Goal: Information Seeking & Learning: Learn about a topic

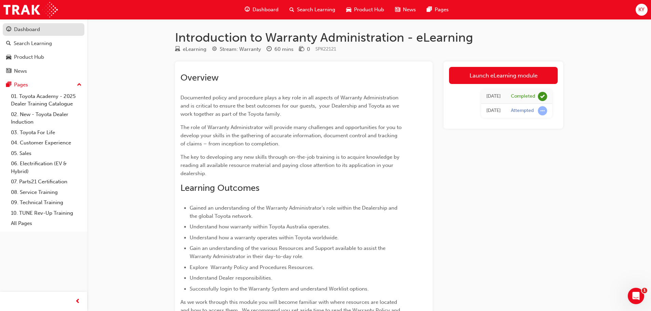
click at [22, 32] on div "Dashboard" at bounding box center [27, 30] width 26 height 8
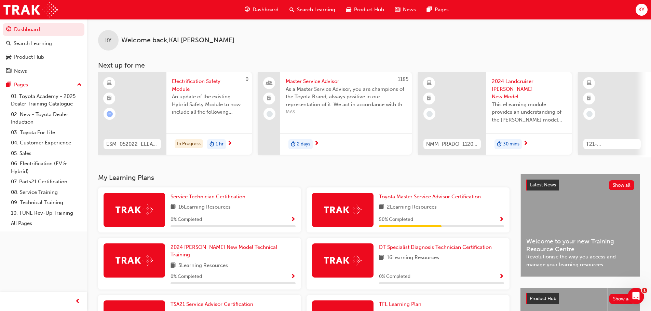
click at [440, 200] on span "Toyota Master Service Advisor Certification" at bounding box center [430, 197] width 102 height 6
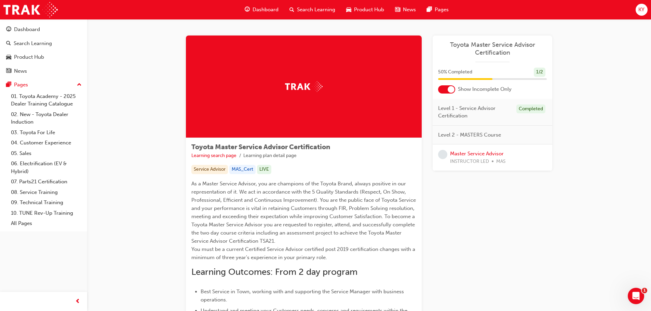
click at [474, 136] on span "Level 2 - MASTERS Course" at bounding box center [469, 135] width 63 height 8
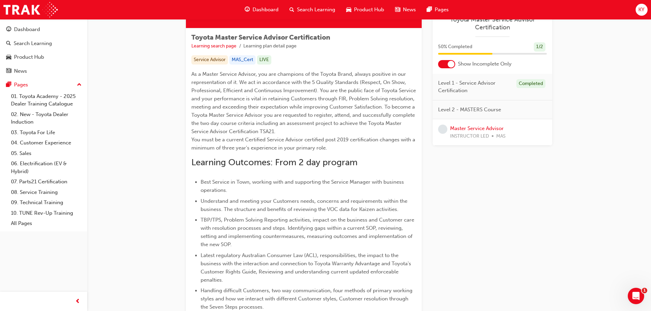
scroll to position [137, 0]
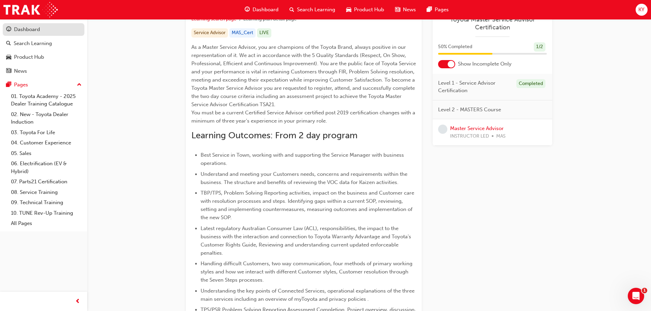
click at [32, 31] on div "Dashboard" at bounding box center [27, 30] width 26 height 8
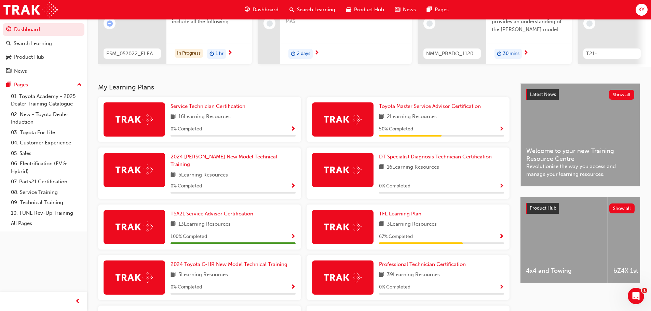
scroll to position [102, 0]
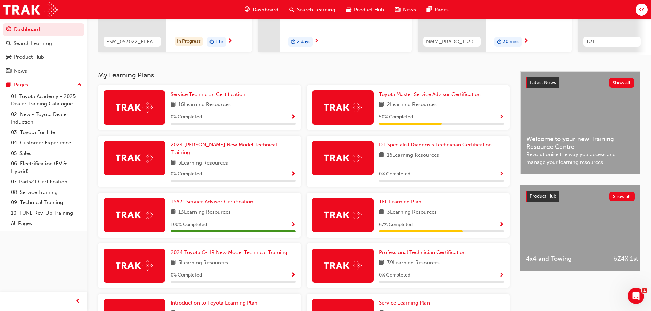
click at [406, 199] on span "TFL Learning Plan" at bounding box center [400, 202] width 42 height 6
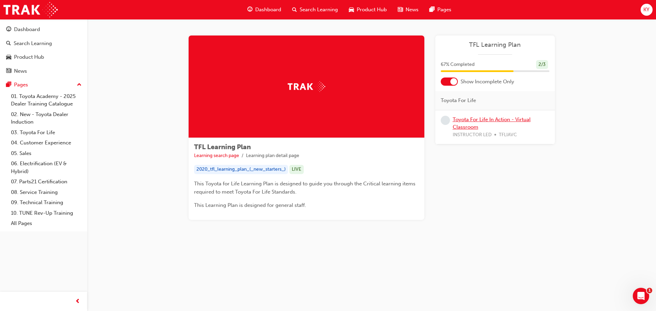
click at [498, 117] on link "Toyota For Life In Action - Virtual Classroom" at bounding box center [492, 123] width 78 height 14
click at [444, 82] on div at bounding box center [449, 82] width 17 height 8
click at [446, 81] on div at bounding box center [444, 81] width 7 height 7
click at [24, 30] on div "Dashboard" at bounding box center [27, 30] width 26 height 8
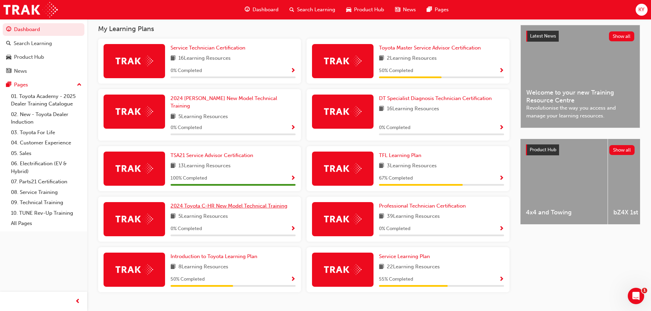
scroll to position [160, 0]
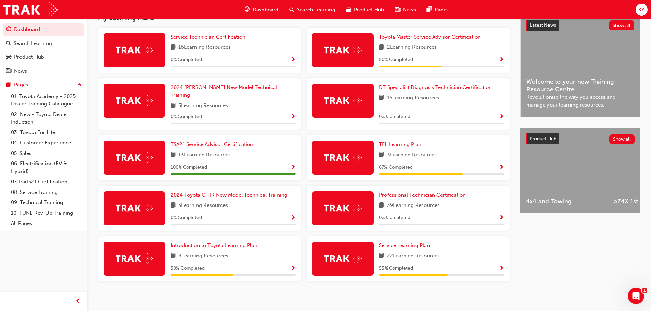
click at [415, 243] on span "Service Learning Plan" at bounding box center [404, 246] width 51 height 6
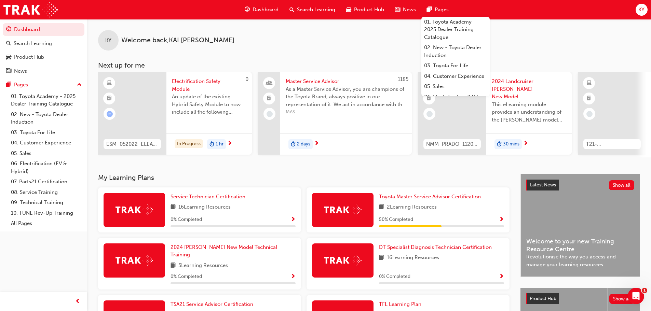
click at [637, 9] on div "KY" at bounding box center [641, 10] width 12 height 12
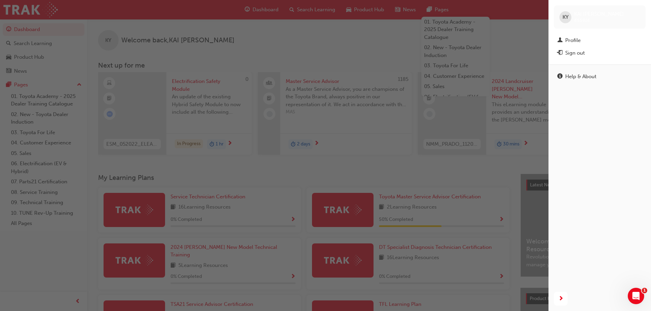
click at [493, 48] on div "button" at bounding box center [274, 155] width 548 height 311
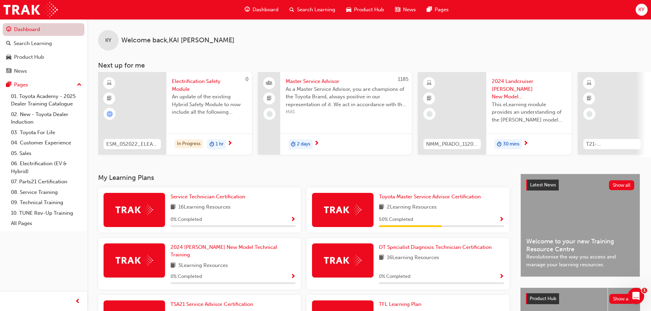
click at [30, 31] on link "Dashboard" at bounding box center [44, 29] width 82 height 13
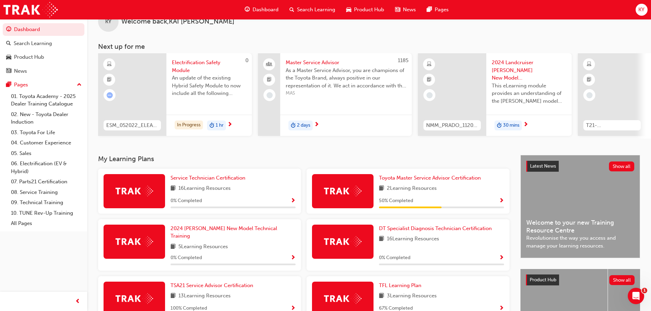
scroll to position [68, 0]
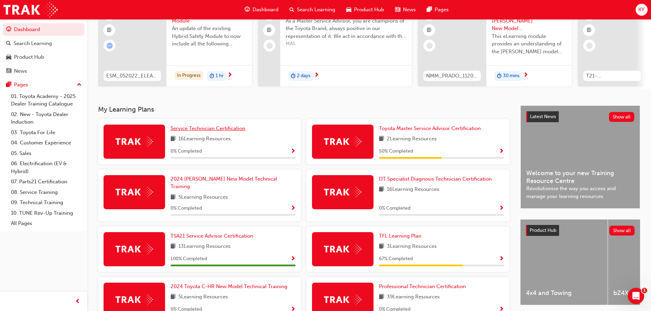
click at [207, 129] on span "Service Technician Certification" at bounding box center [207, 128] width 75 height 6
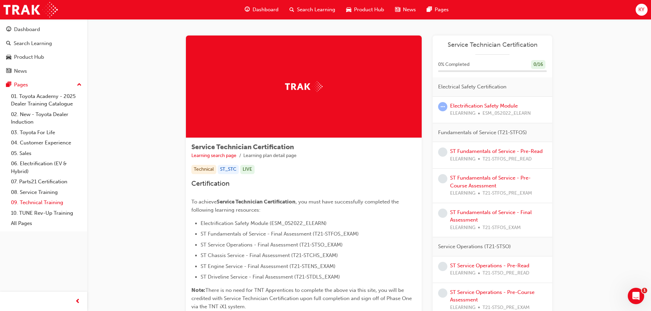
click at [47, 204] on link "09. Technical Training" at bounding box center [46, 202] width 76 height 11
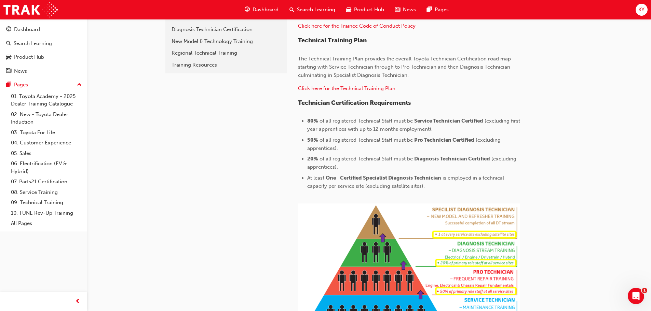
scroll to position [102, 0]
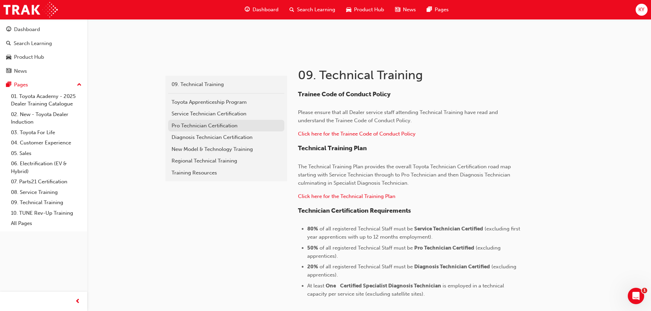
click at [218, 127] on div "Pro Technician Certification" at bounding box center [225, 126] width 109 height 8
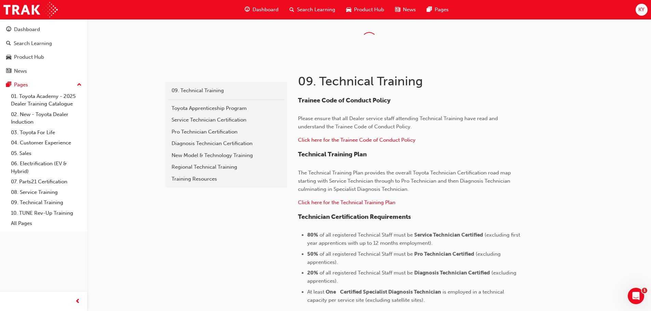
scroll to position [102, 0]
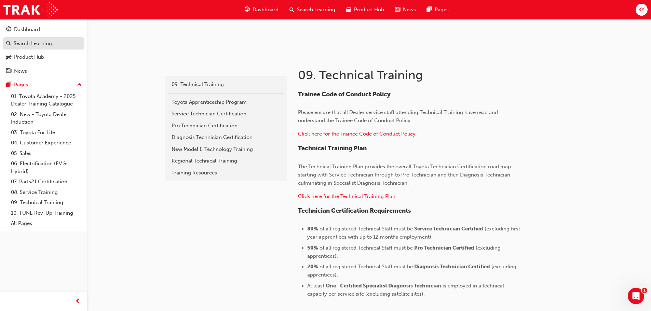
click at [28, 45] on div "Search Learning" at bounding box center [33, 44] width 38 height 8
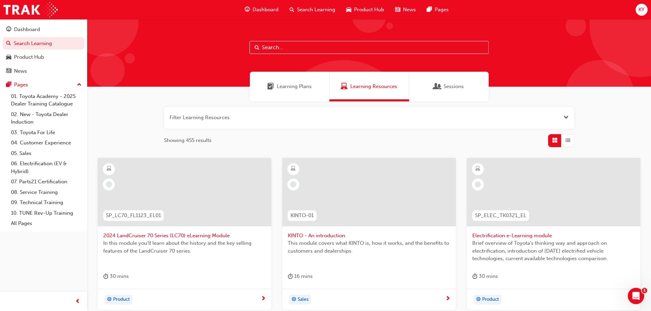
click at [310, 42] on input "text" at bounding box center [368, 47] width 239 height 13
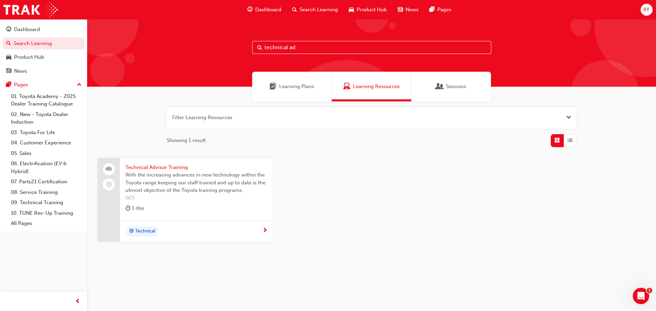
type input "technical ad"
click at [152, 165] on span "Technical Advisor Training" at bounding box center [196, 168] width 142 height 8
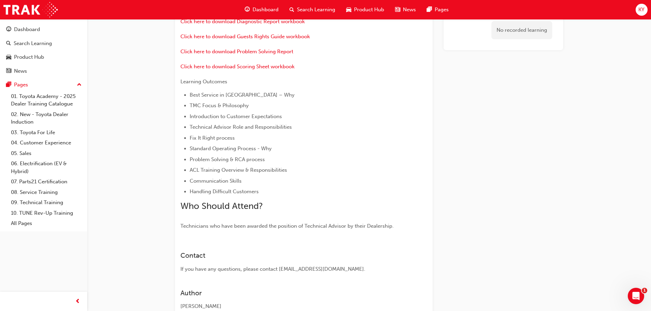
scroll to position [78, 0]
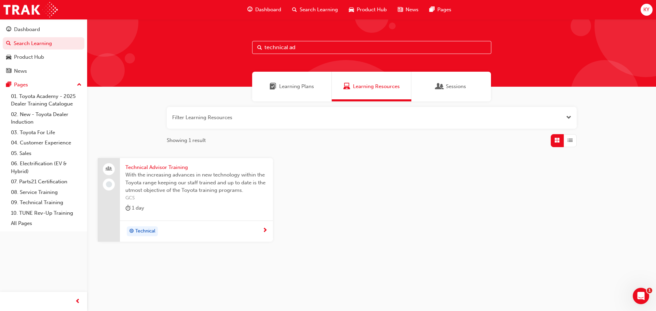
click at [151, 164] on span "Technical Advisor Training" at bounding box center [196, 168] width 142 height 8
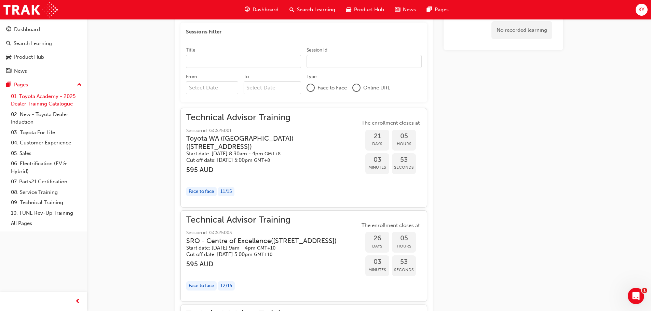
scroll to position [334, 0]
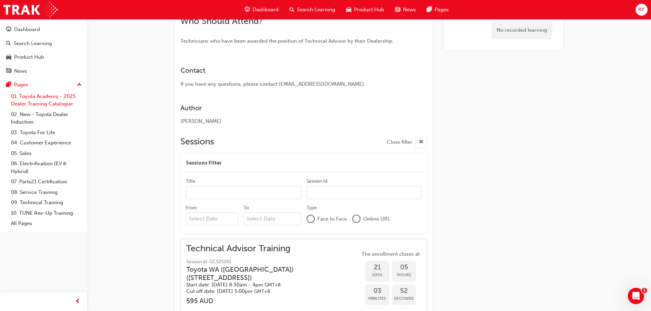
click at [34, 97] on link "01. Toyota Academy - 2025 Dealer Training Catalogue" at bounding box center [46, 100] width 76 height 18
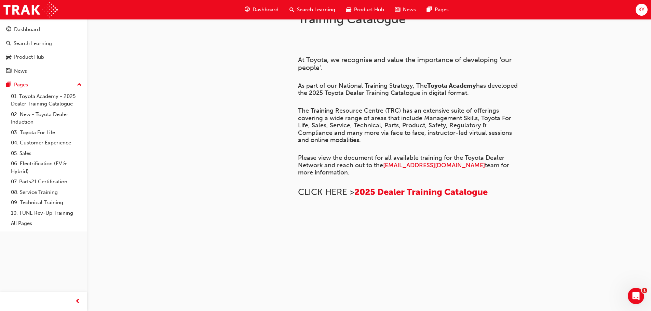
scroll to position [126, 0]
click at [33, 41] on div "Search Learning" at bounding box center [33, 44] width 38 height 8
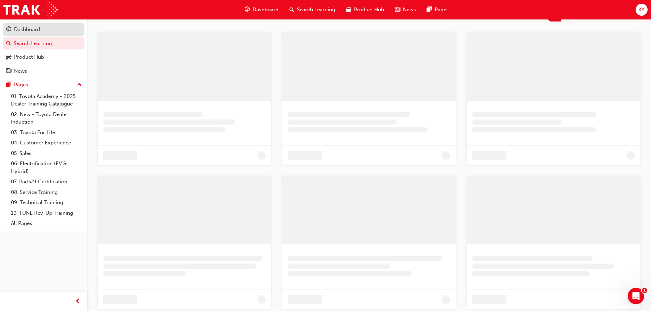
click at [32, 31] on div "Dashboard" at bounding box center [27, 30] width 26 height 8
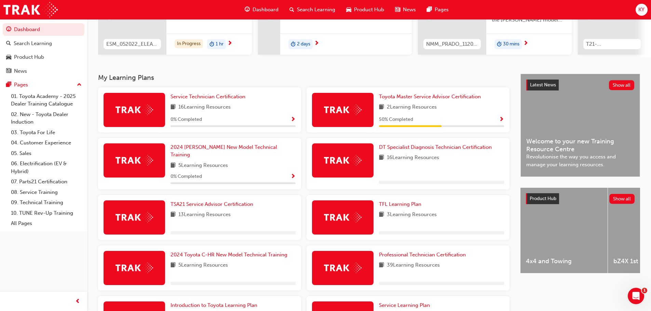
scroll to position [102, 0]
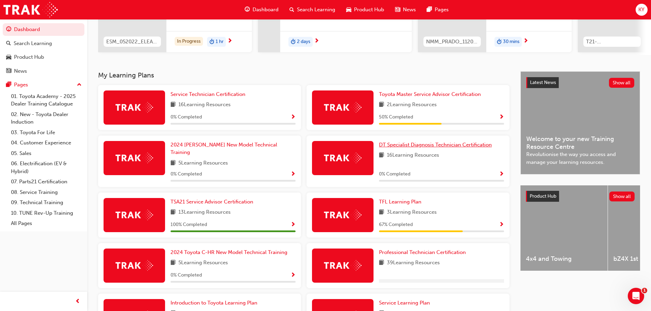
click at [422, 148] on span "DT Specialist Diagnosis Technician Certification" at bounding box center [435, 145] width 113 height 6
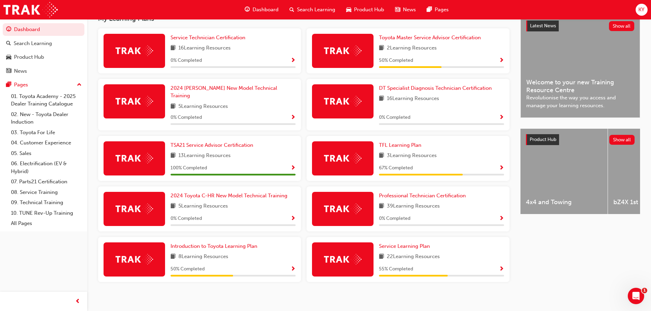
scroll to position [160, 0]
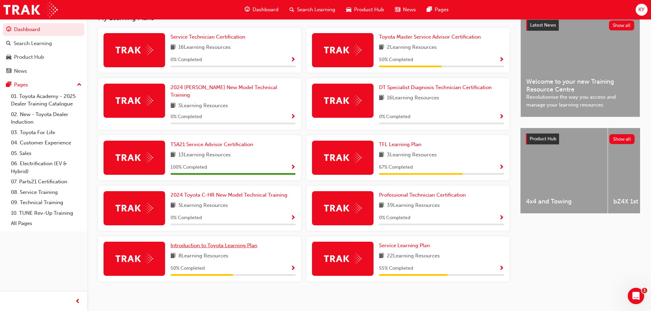
click at [227, 243] on span "Introduction to Toyota Learning Plan" at bounding box center [213, 246] width 87 height 6
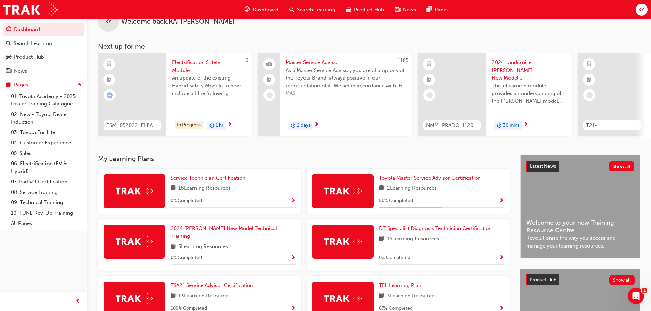
scroll to position [34, 0]
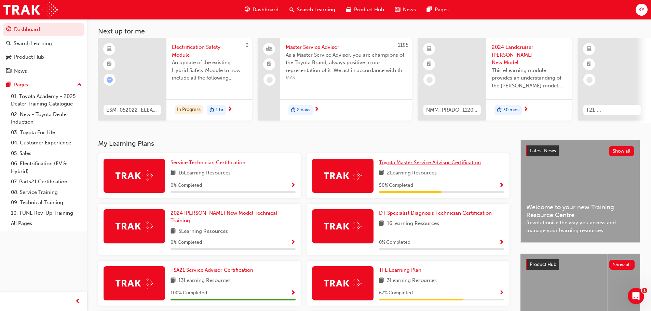
click at [401, 166] on span "Toyota Master Service Advisor Certification" at bounding box center [430, 163] width 102 height 6
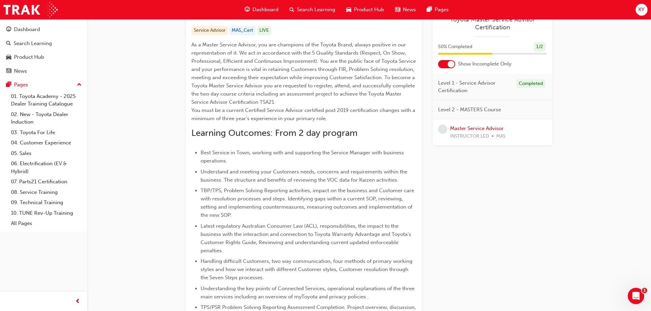
scroll to position [44, 0]
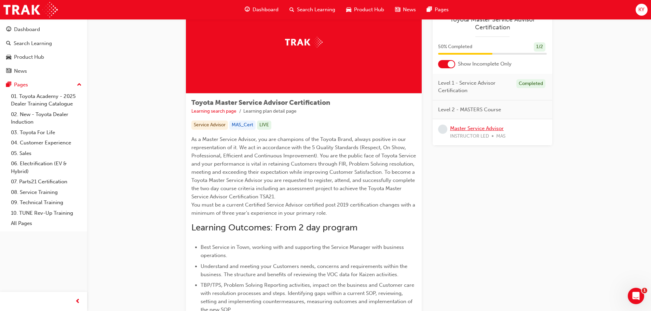
click at [460, 131] on link "Master Service Advisor" at bounding box center [477, 128] width 54 height 6
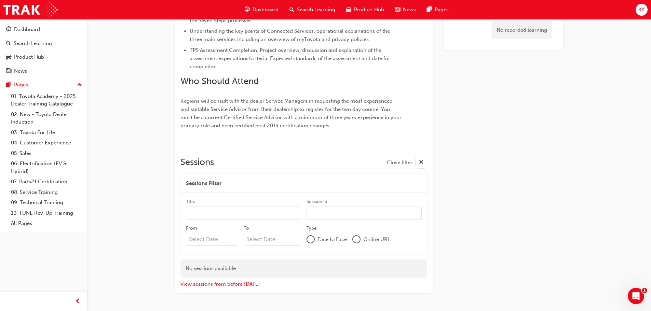
scroll to position [357, 0]
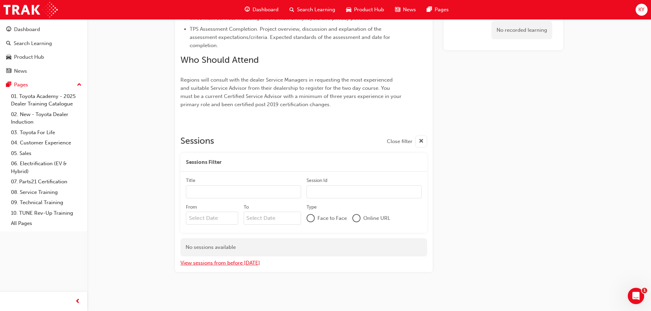
click at [236, 265] on button "View sessions from before [DATE]" at bounding box center [220, 263] width 80 height 8
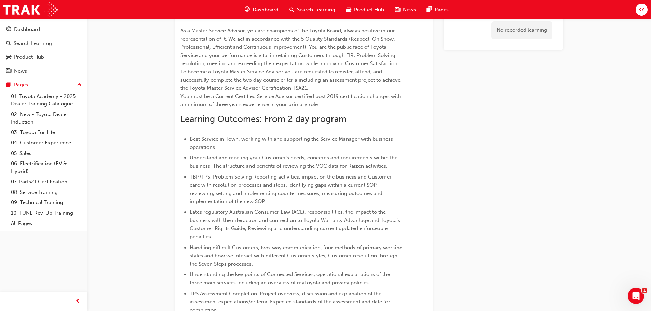
scroll to position [0, 0]
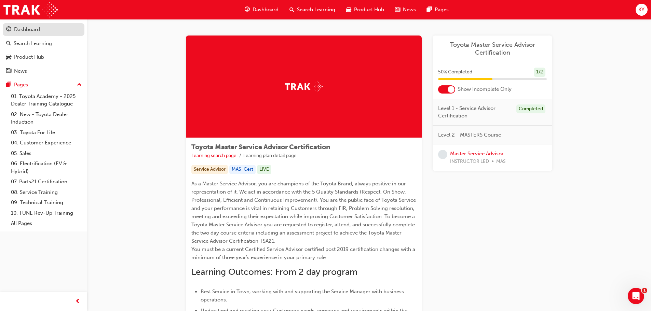
click at [33, 31] on div "Dashboard" at bounding box center [27, 30] width 26 height 8
